Goal: Task Accomplishment & Management: Manage account settings

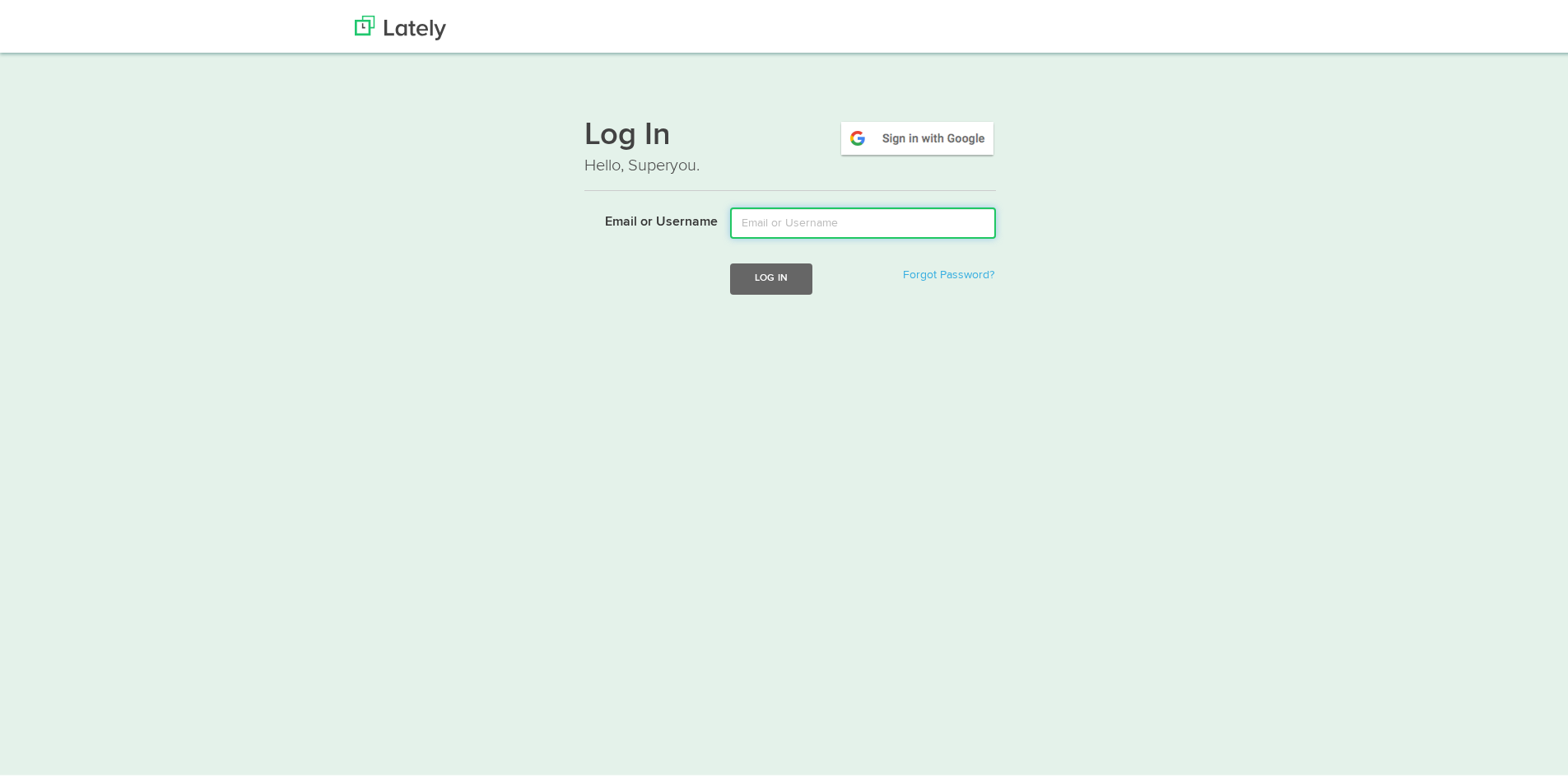
click at [766, 222] on input "Email or Username" at bounding box center [863, 219] width 266 height 31
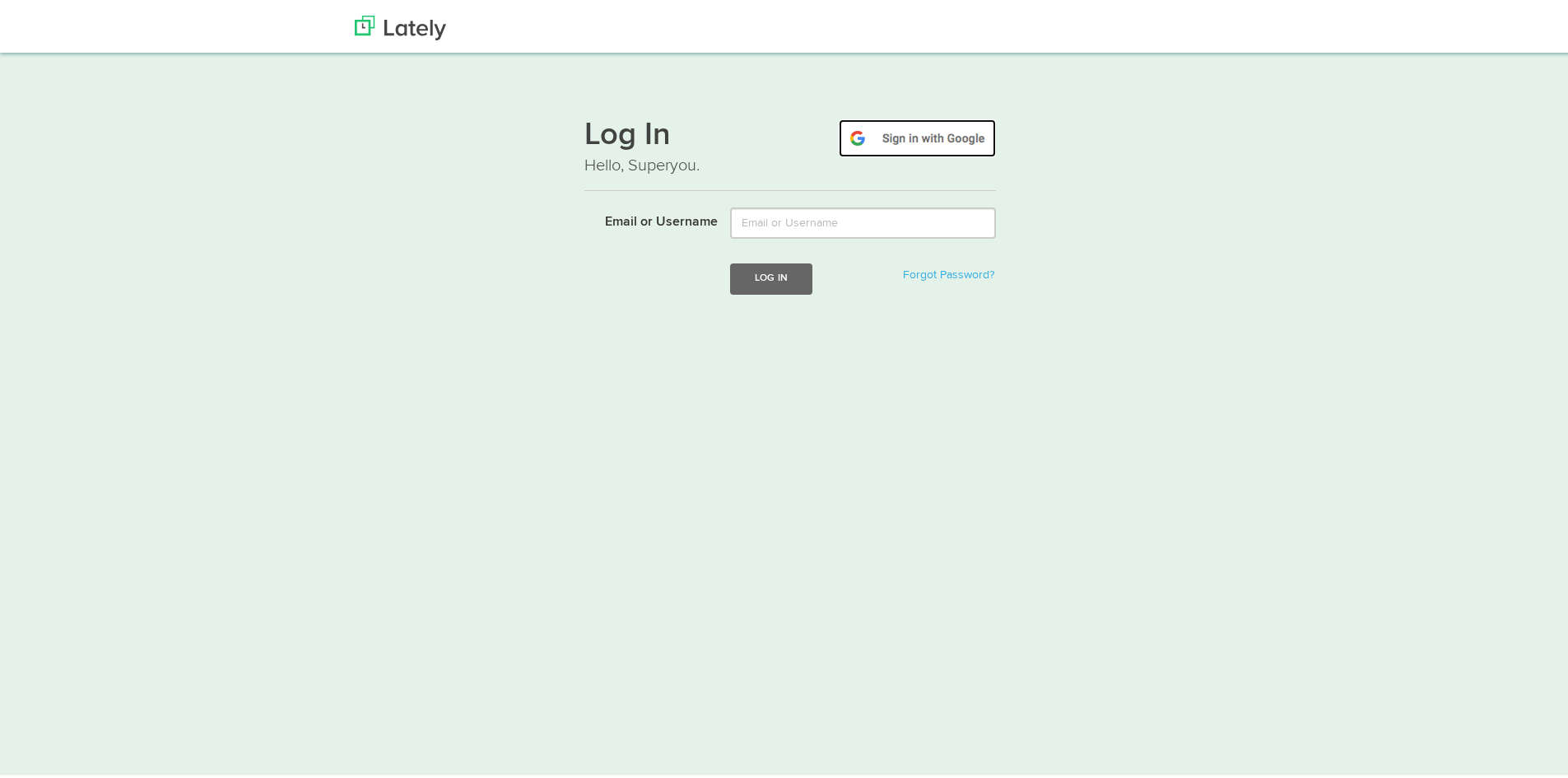
click at [867, 140] on img at bounding box center [918, 135] width 157 height 38
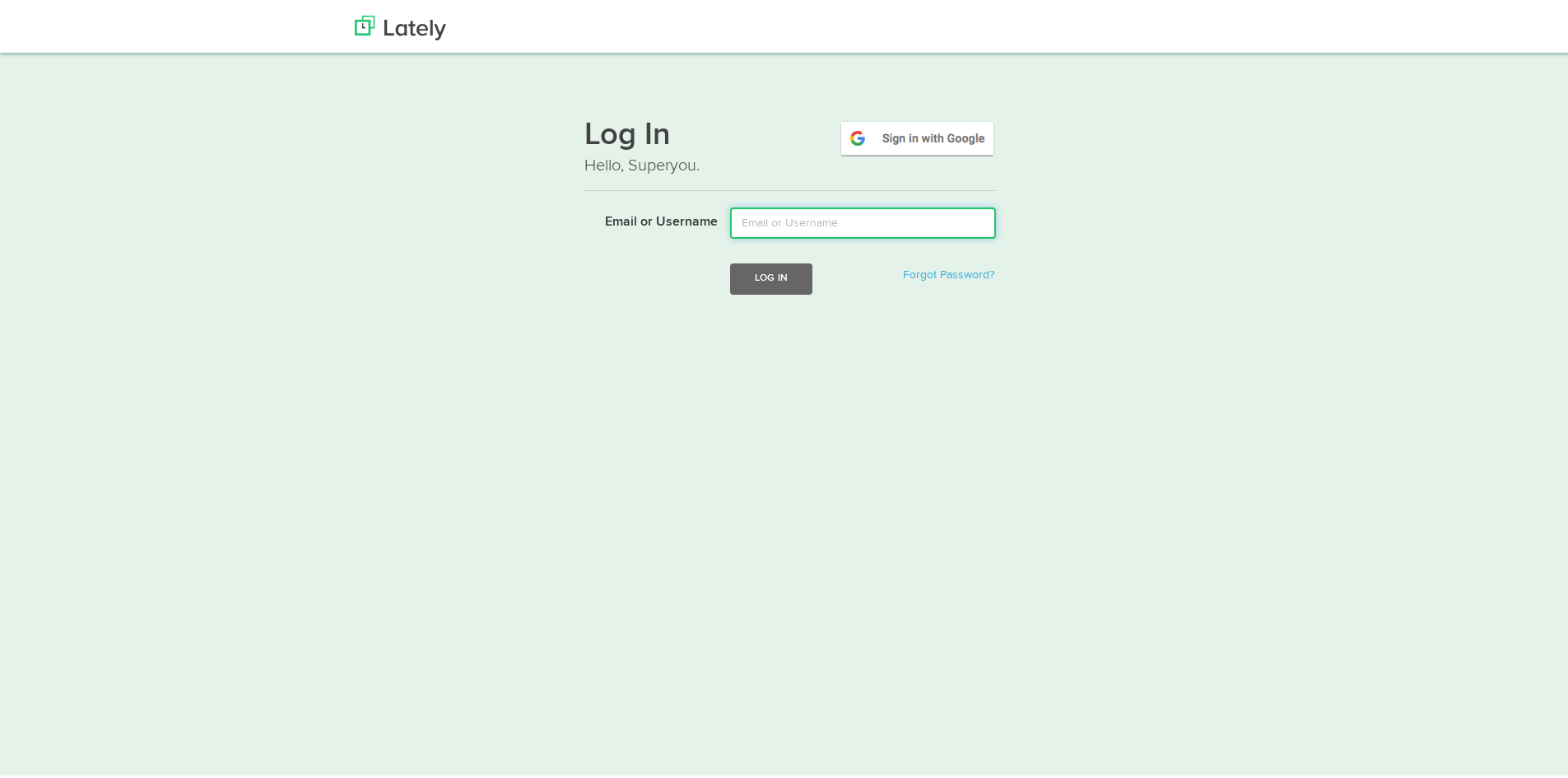
click at [794, 226] on input "Email or Username" at bounding box center [863, 219] width 266 height 31
type input "[EMAIL_ADDRESS][DOMAIN_NAME]"
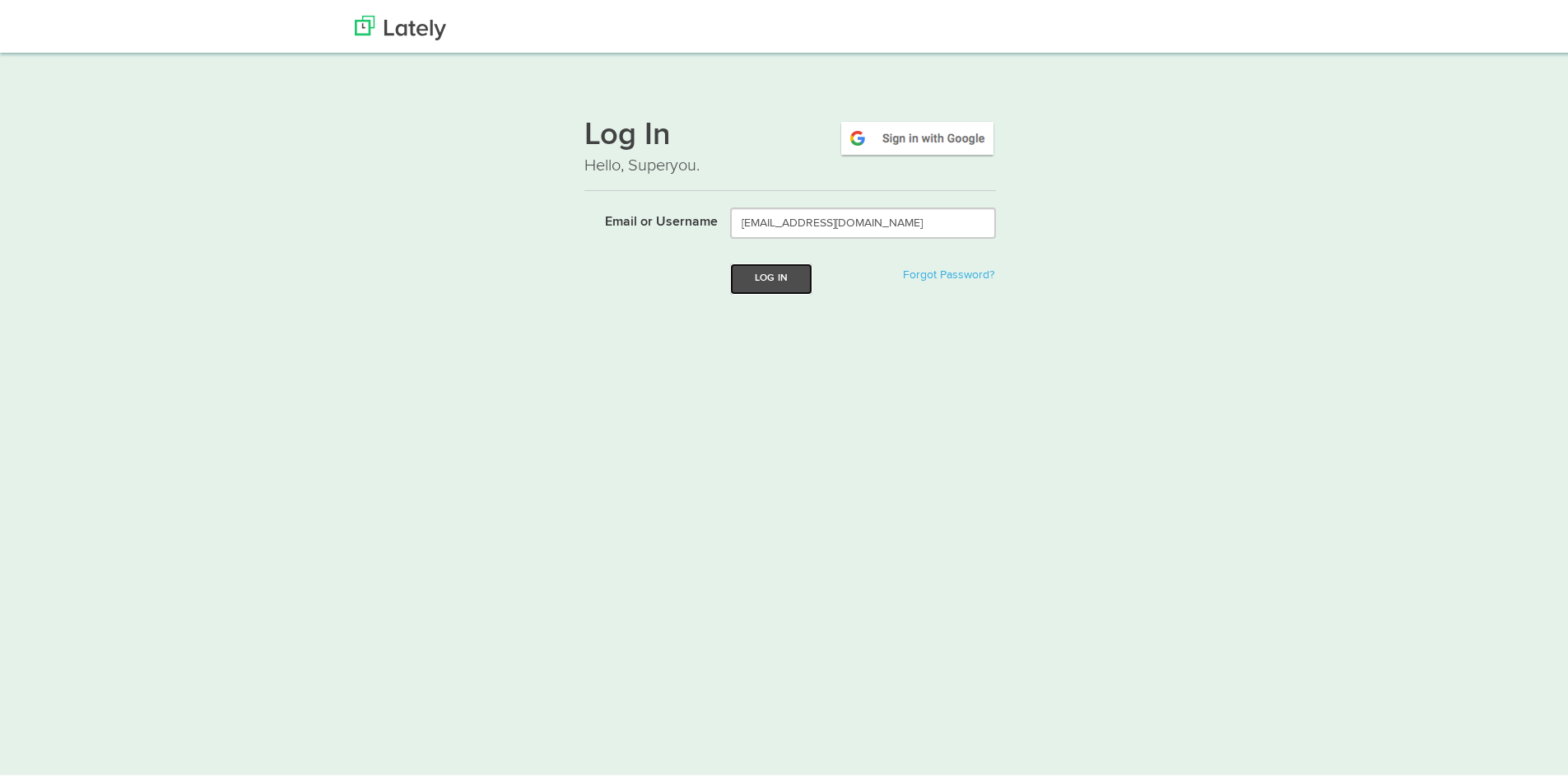
click at [753, 273] on button "Log In" at bounding box center [771, 275] width 82 height 30
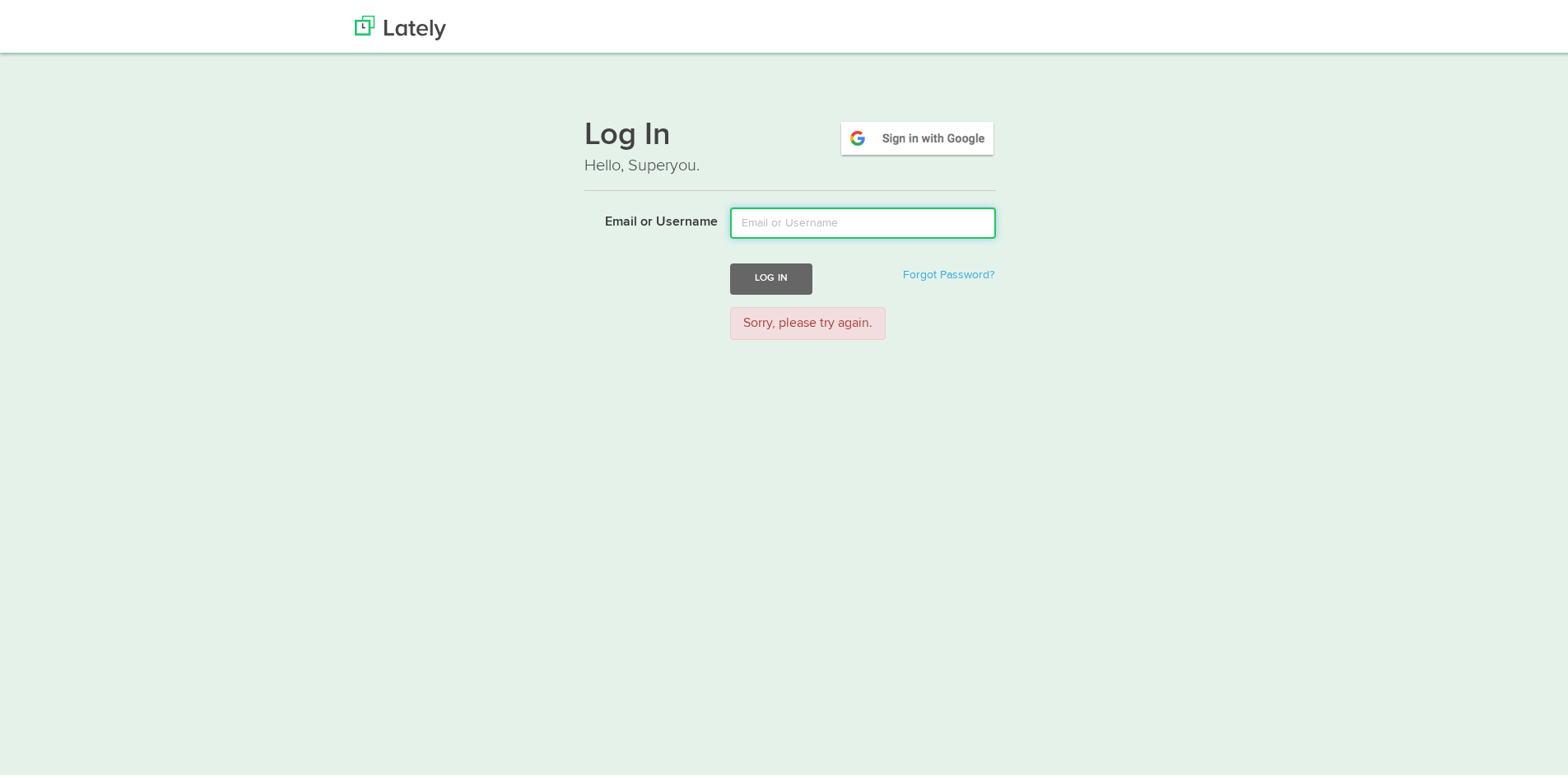
click at [778, 216] on input "Email or Username" at bounding box center [863, 219] width 266 height 31
type input "[EMAIL_ADDRESS][DOMAIN_NAME]"
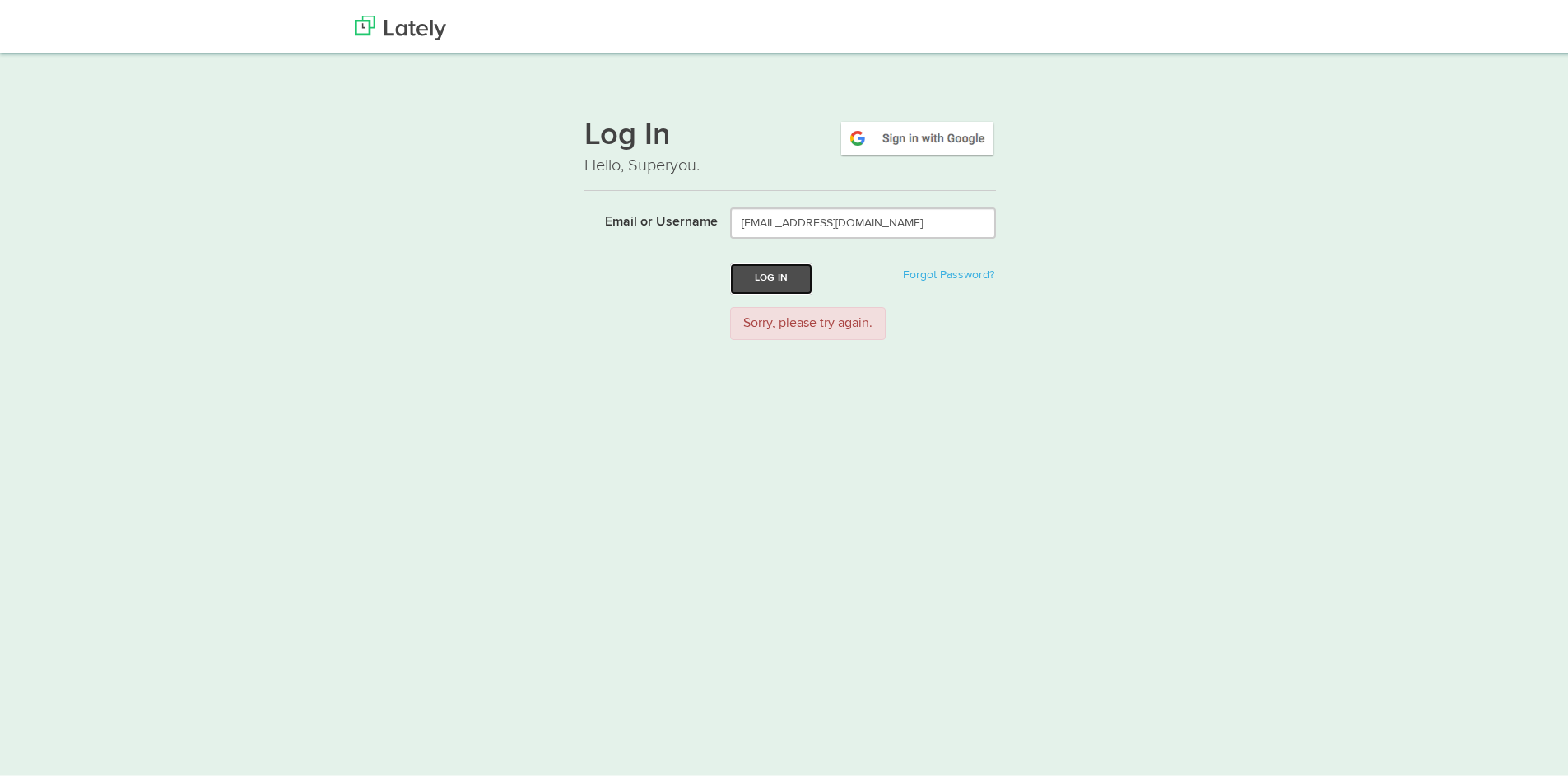
click at [751, 272] on button "Log In" at bounding box center [771, 275] width 82 height 30
